Goal: Information Seeking & Learning: Learn about a topic

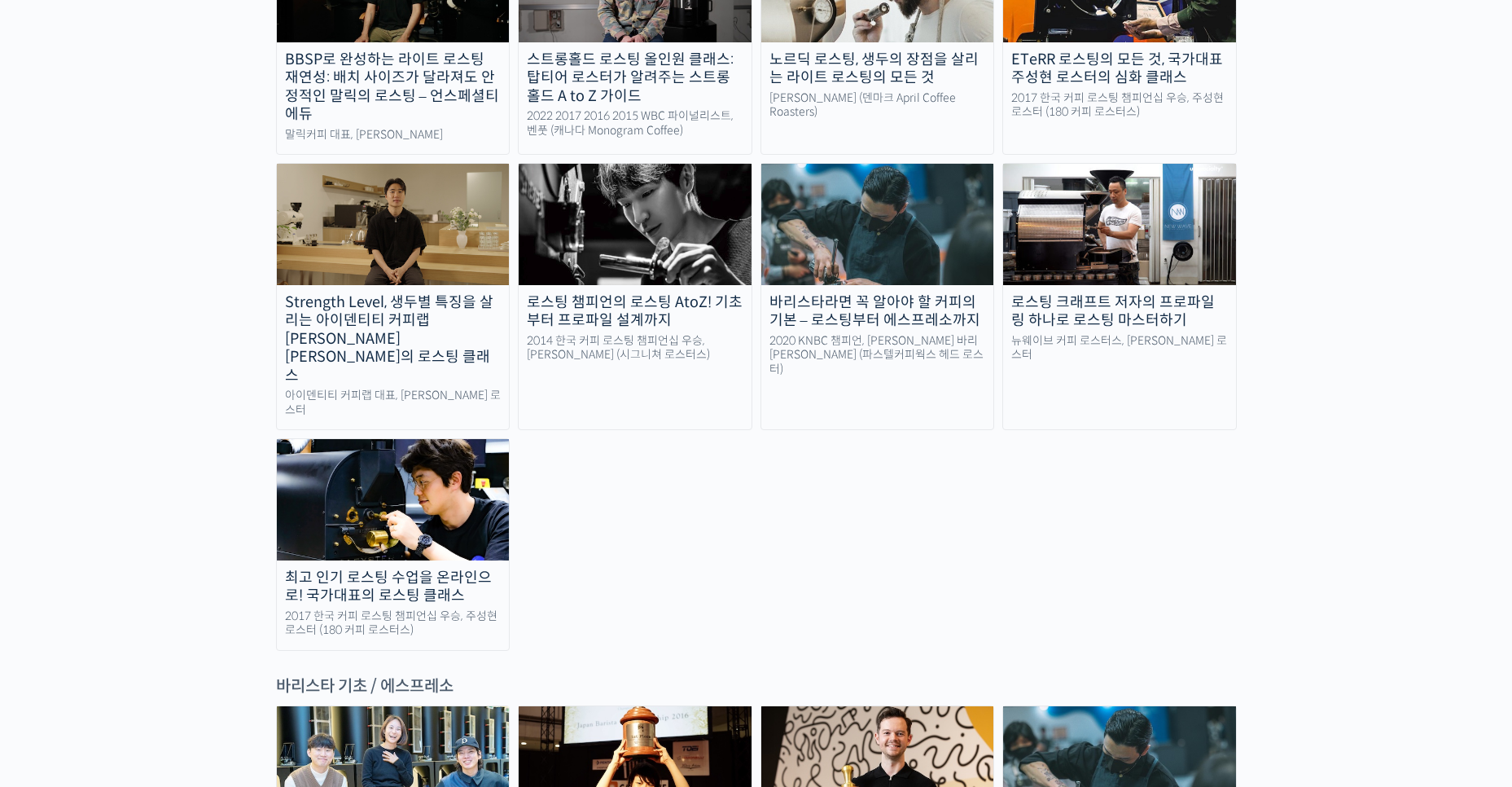
scroll to position [1792, 0]
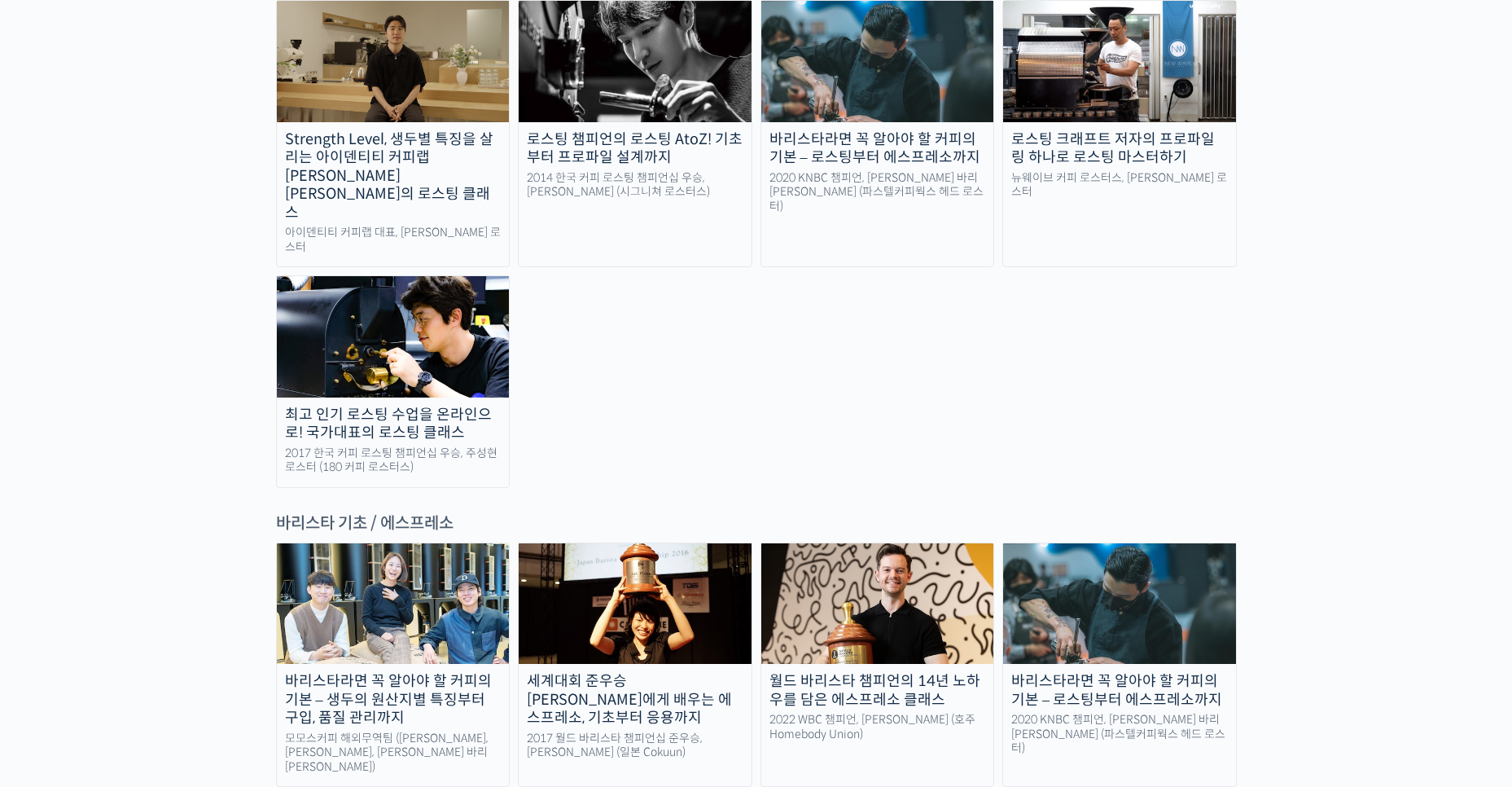
drag, startPoint x: 440, startPoint y: 413, endPoint x: 268, endPoint y: 418, distance: 172.1
click at [335, 512] on div "바리스타 기초 / 에스프레소" at bounding box center [756, 522] width 960 height 22
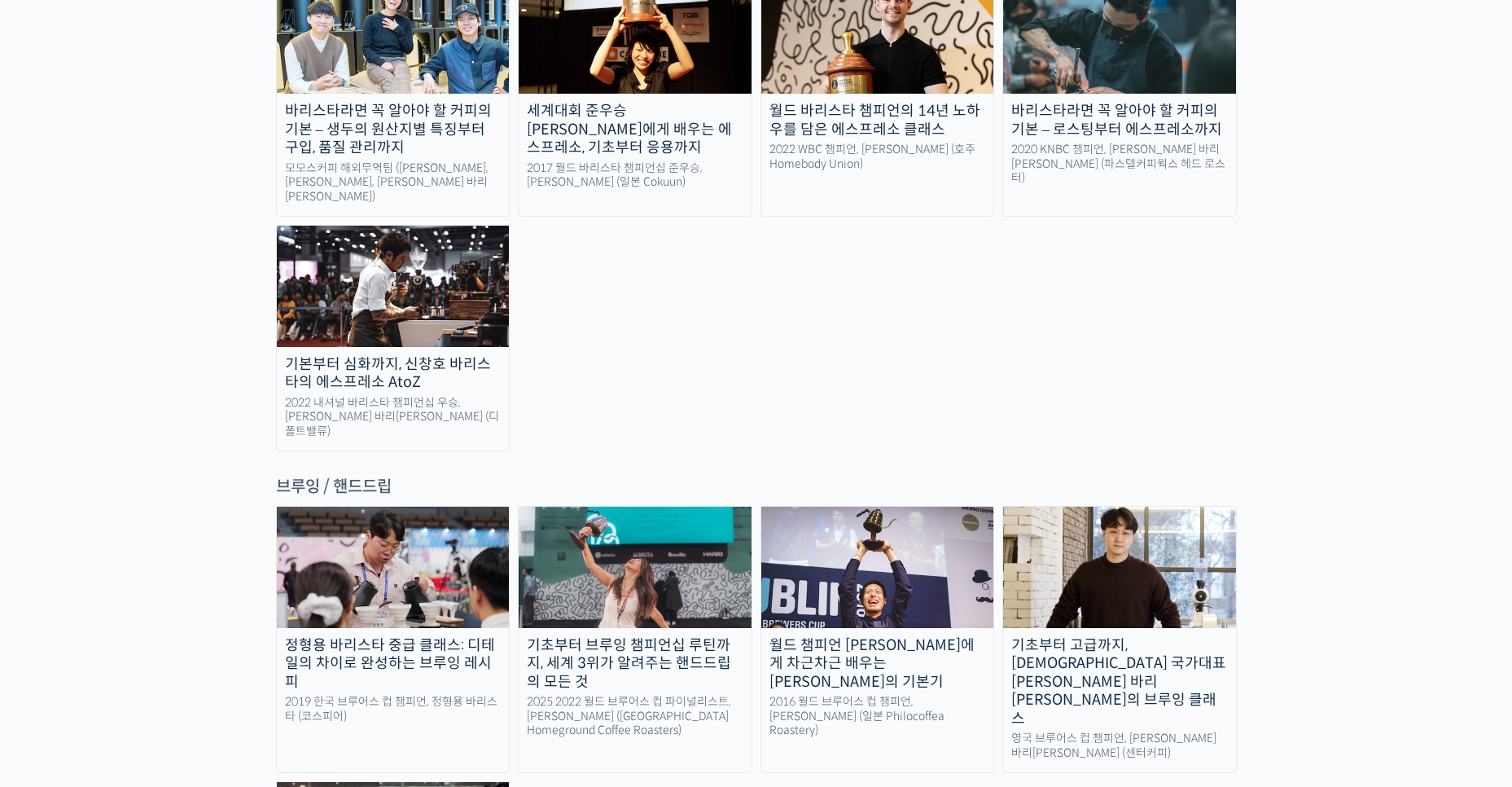
scroll to position [2443, 0]
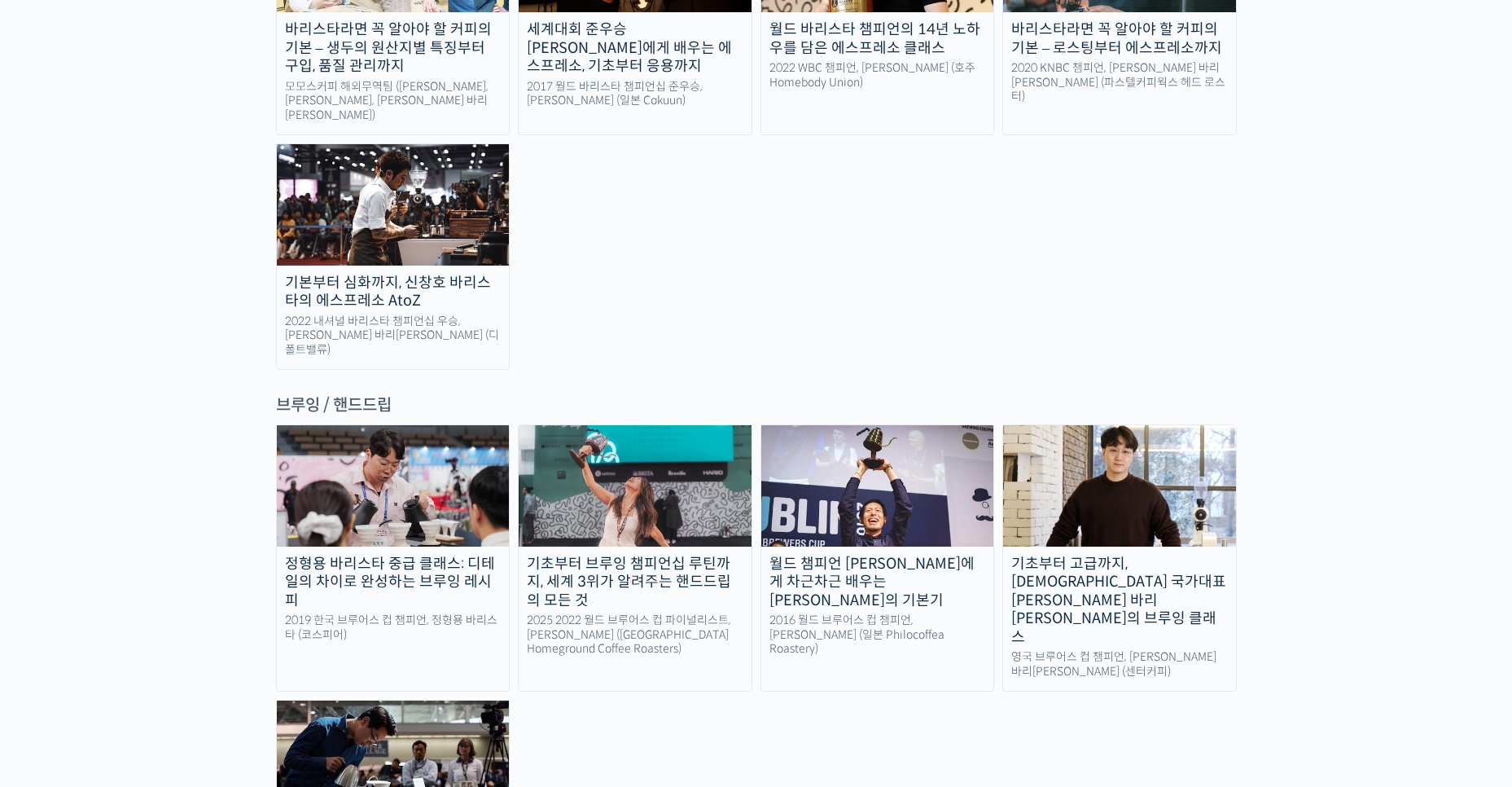
click at [893, 425] on img at bounding box center [877, 485] width 233 height 120
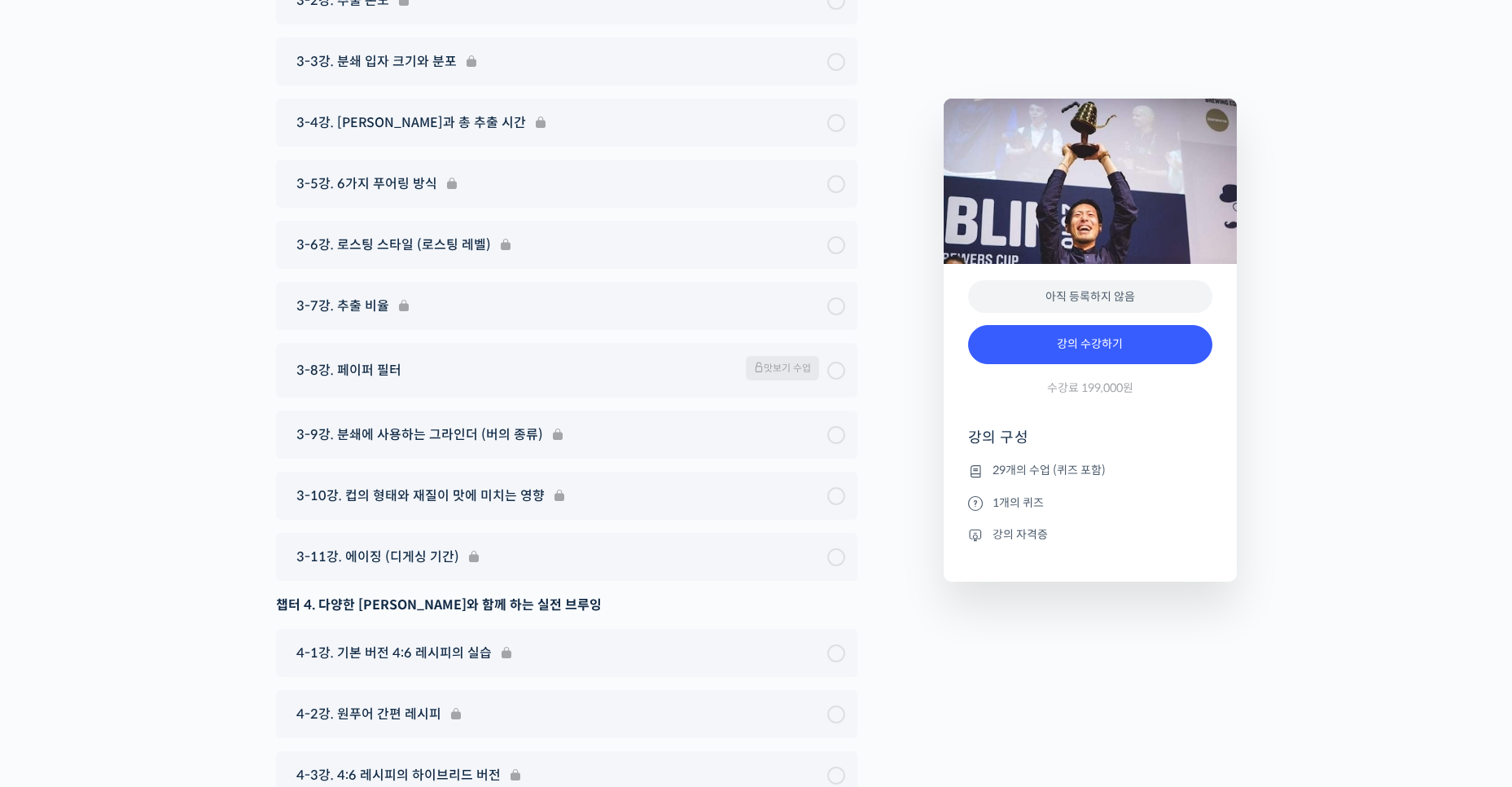
scroll to position [7168, 0]
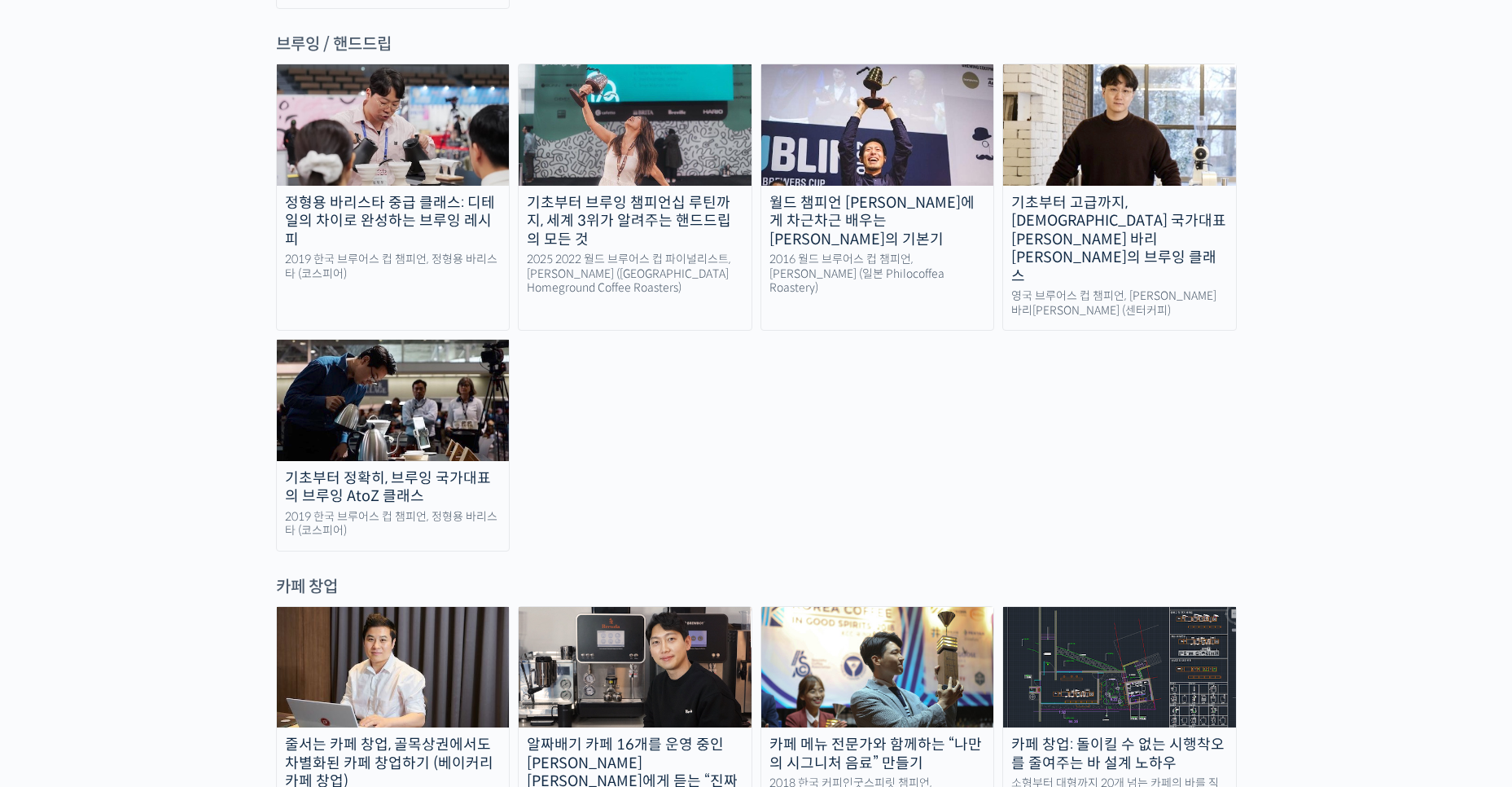
scroll to position [2479, 0]
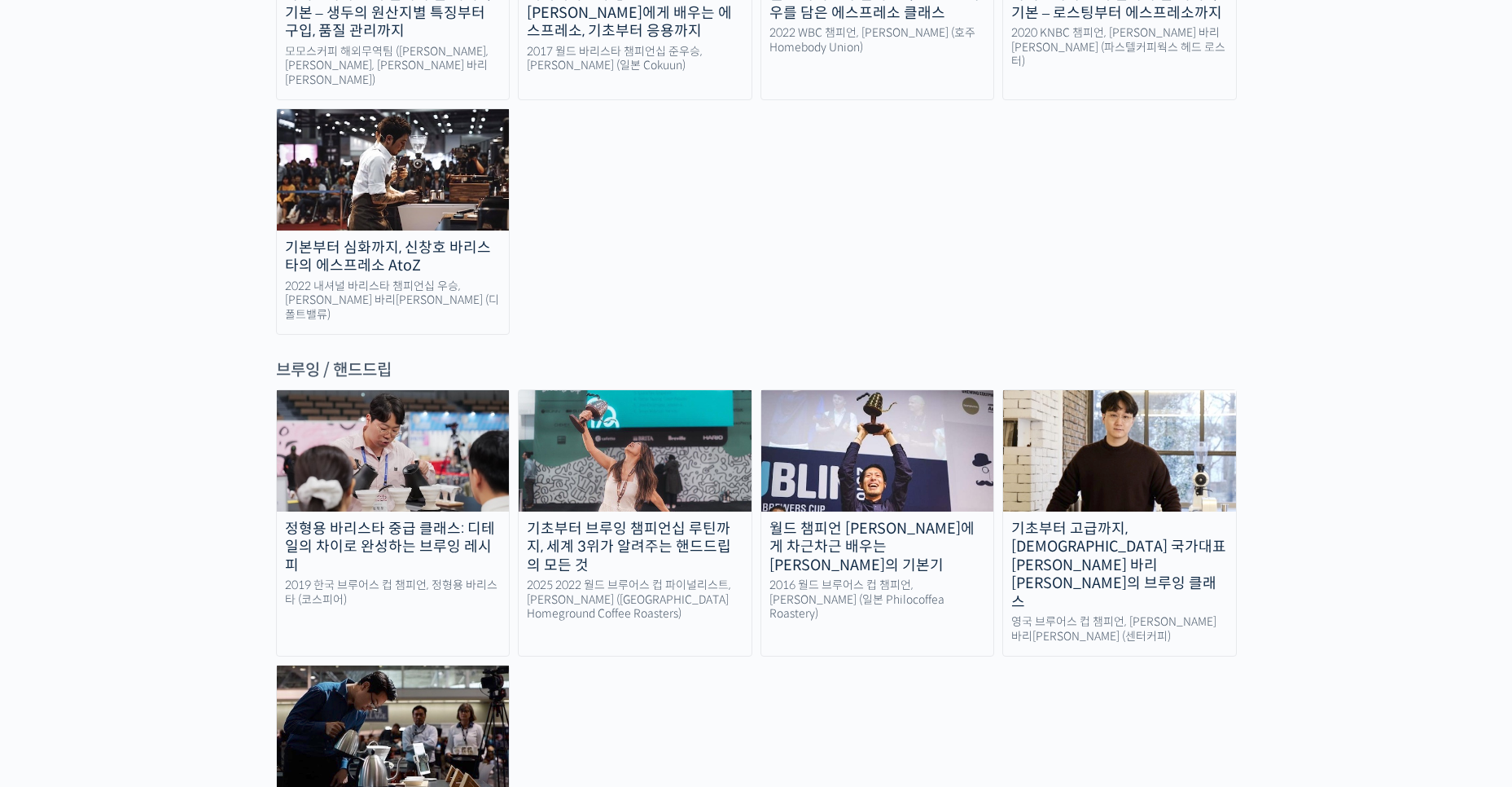
click at [364, 390] on img at bounding box center [392, 450] width 233 height 120
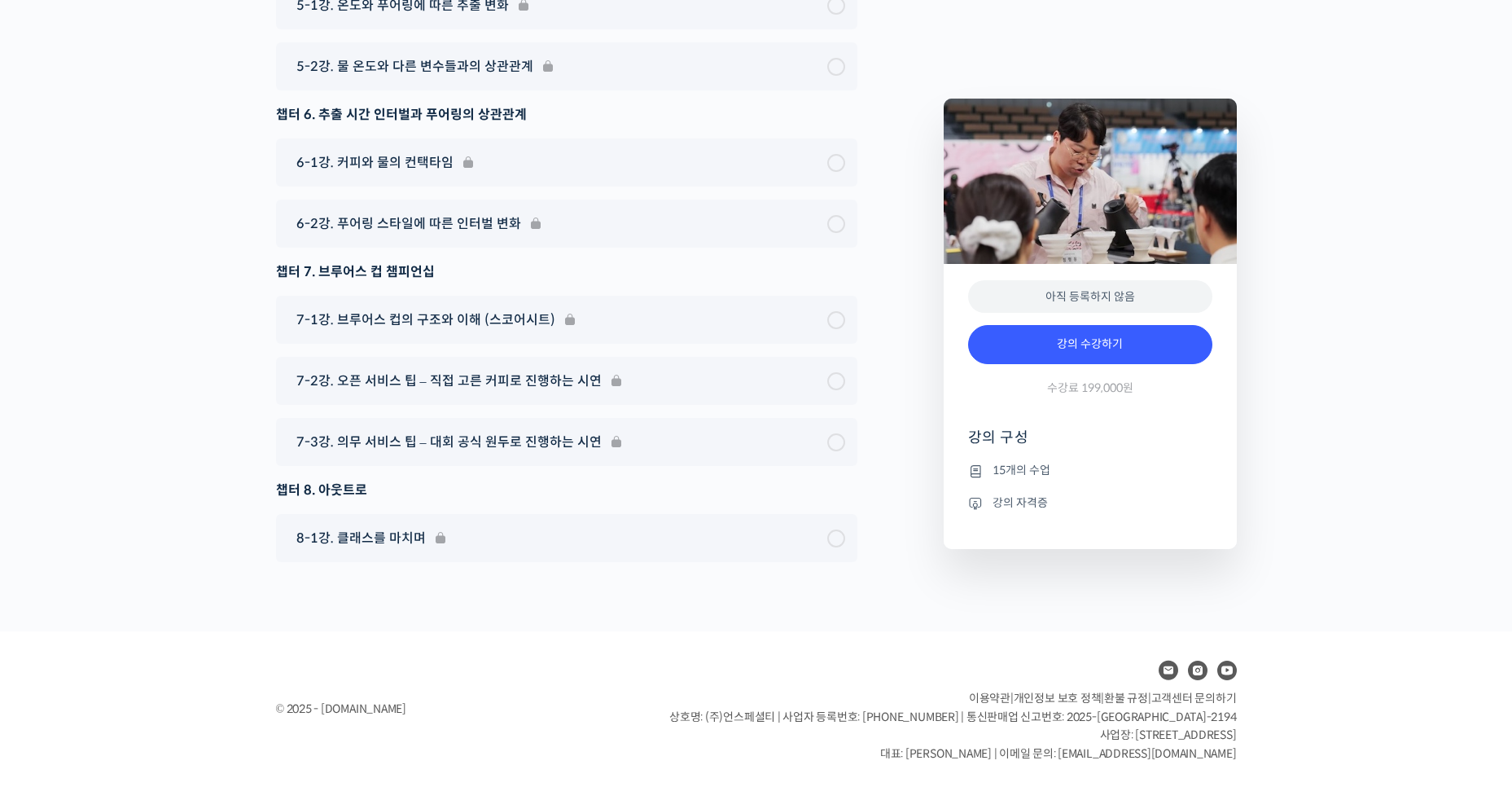
scroll to position [5356, 0]
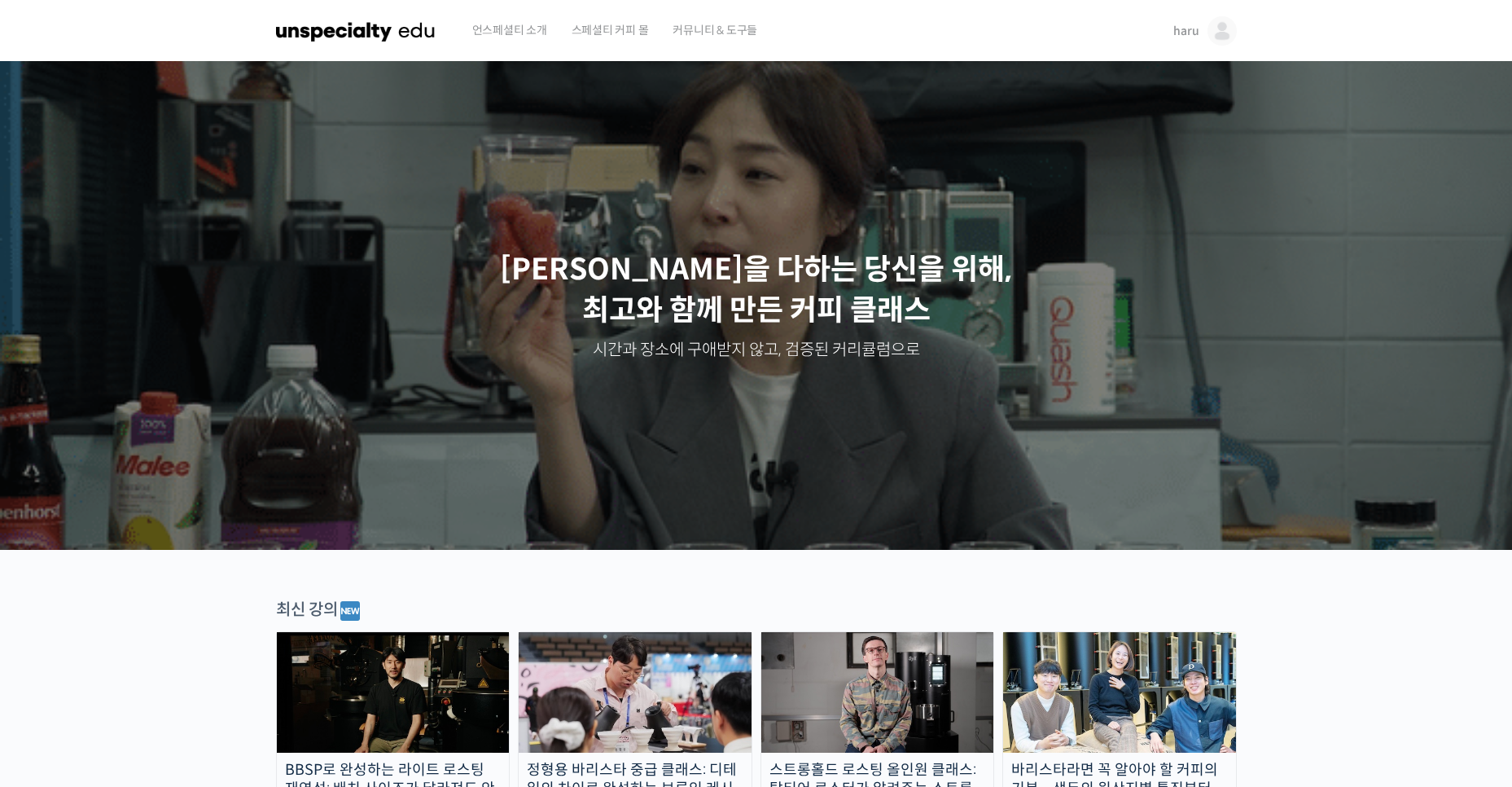
scroll to position [245, 0]
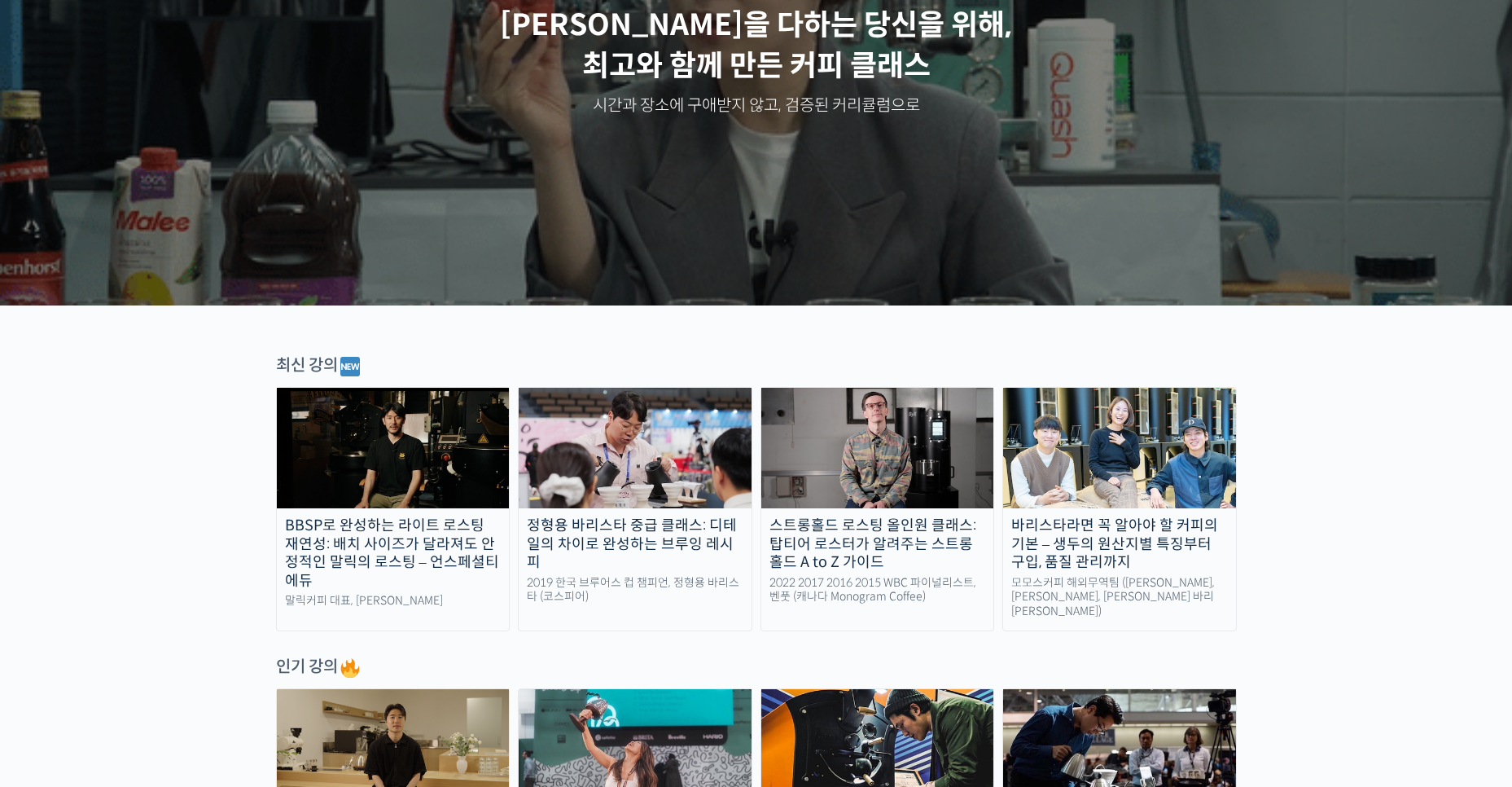
click at [909, 433] on img at bounding box center [877, 447] width 233 height 120
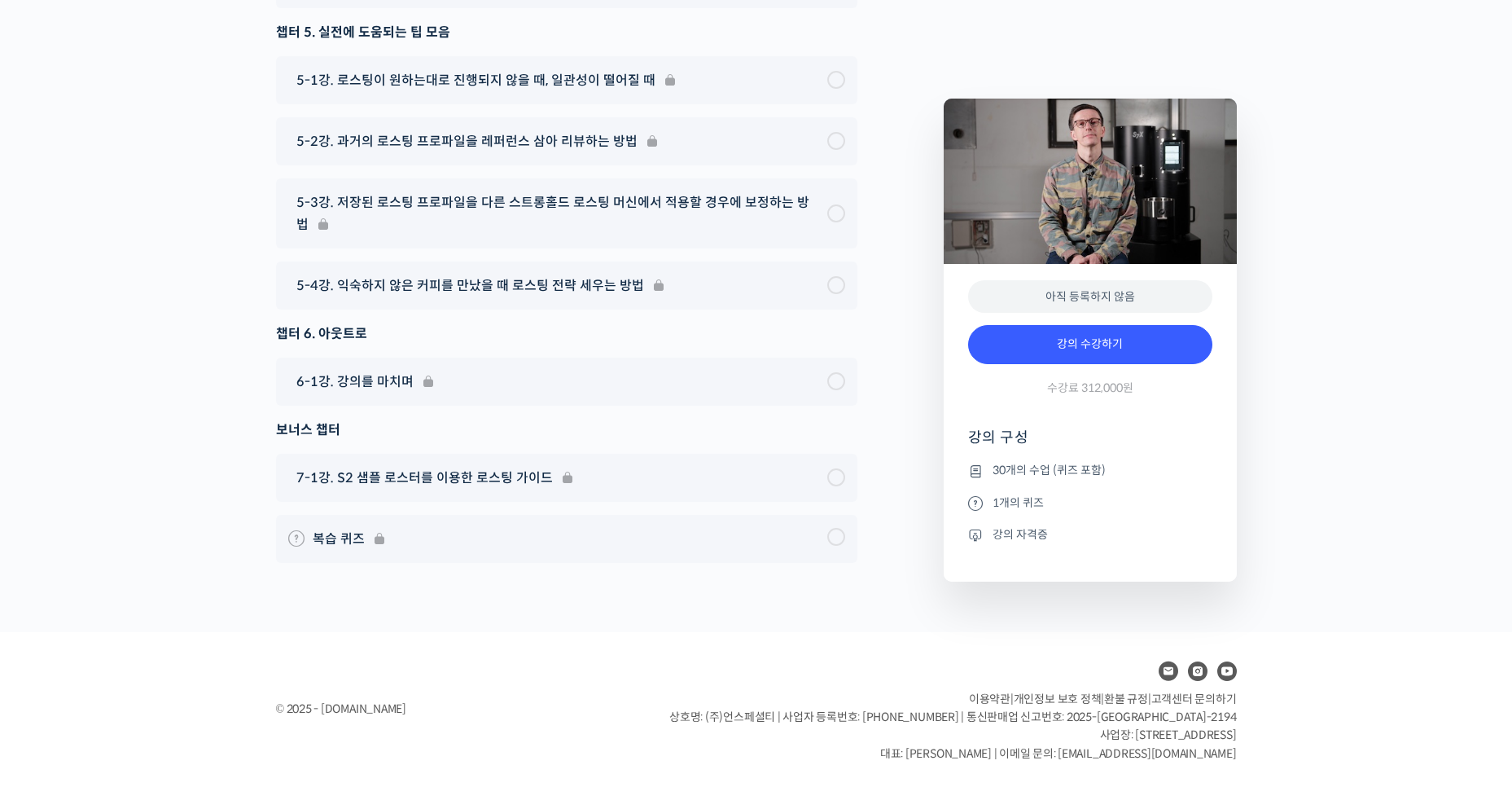
scroll to position [9697, 0]
